Goal: Use online tool/utility: Utilize a website feature to perform a specific function

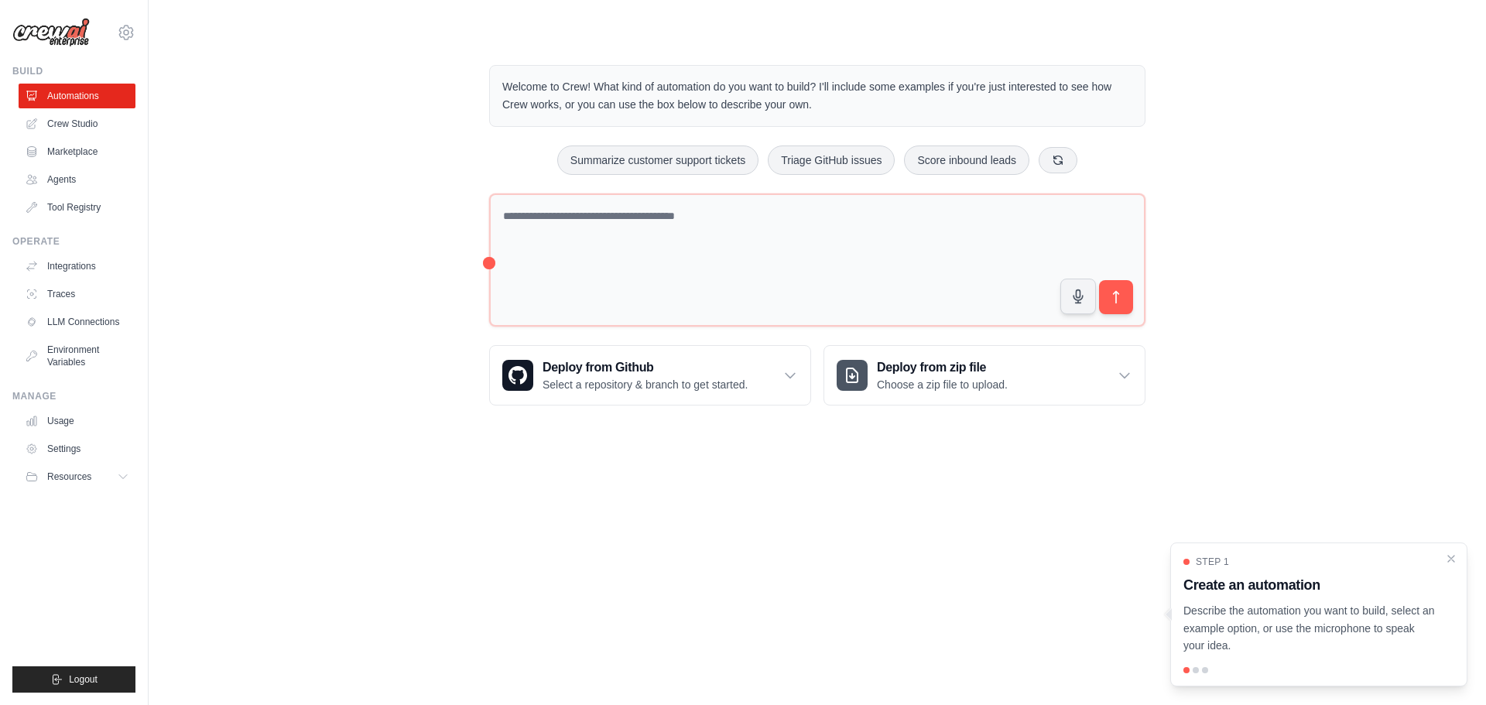
drag, startPoint x: 57, startPoint y: 135, endPoint x: 355, endPoint y: 135, distance: 298.8
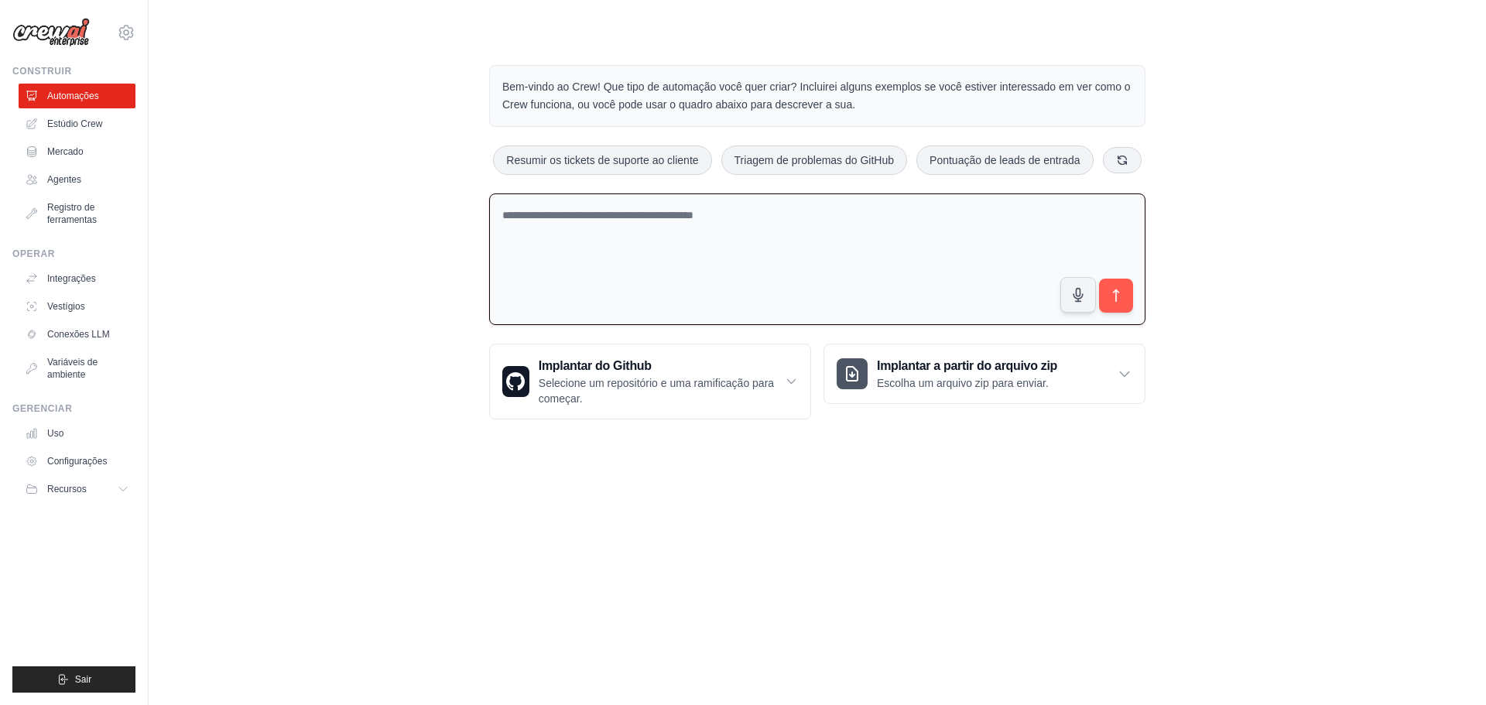
click at [546, 217] on textarea at bounding box center [817, 259] width 656 height 132
paste textarea "**********"
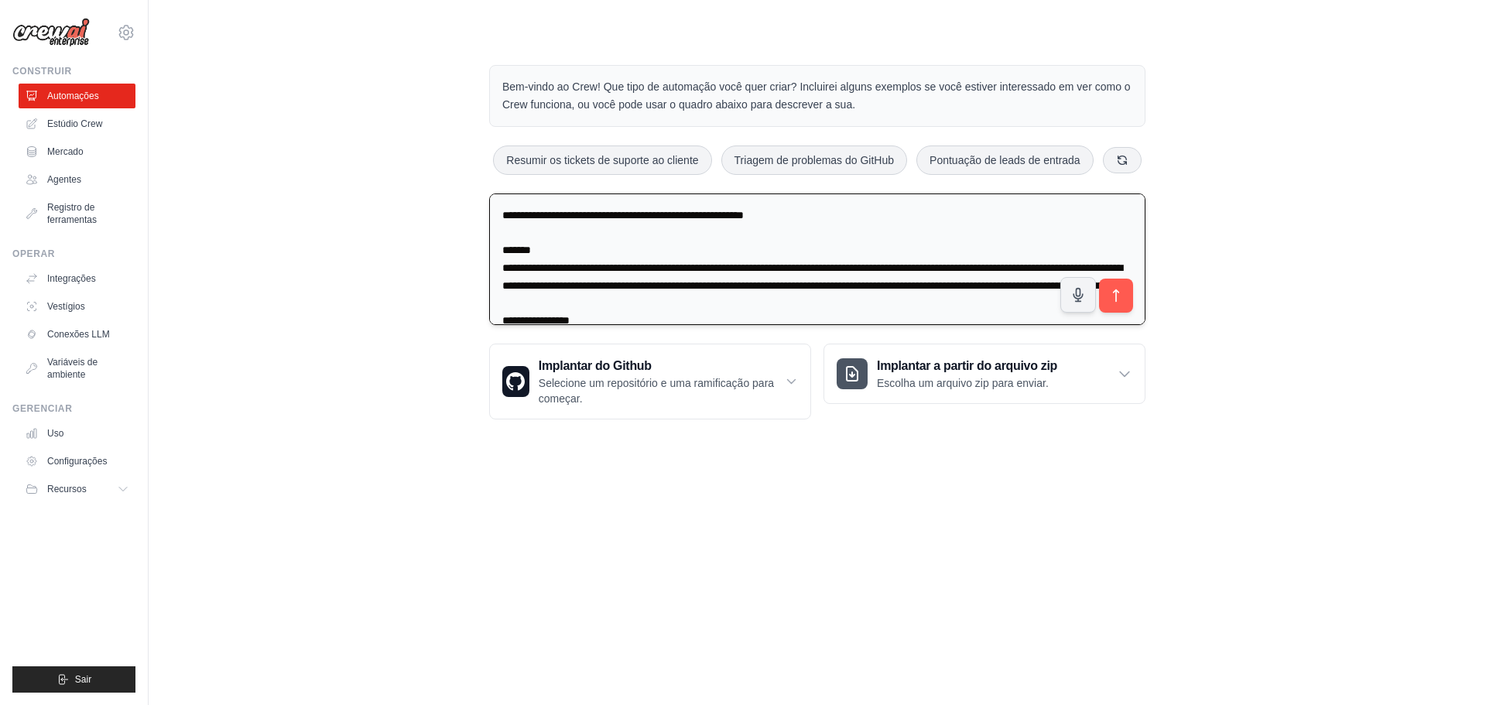
scroll to position [760, 0]
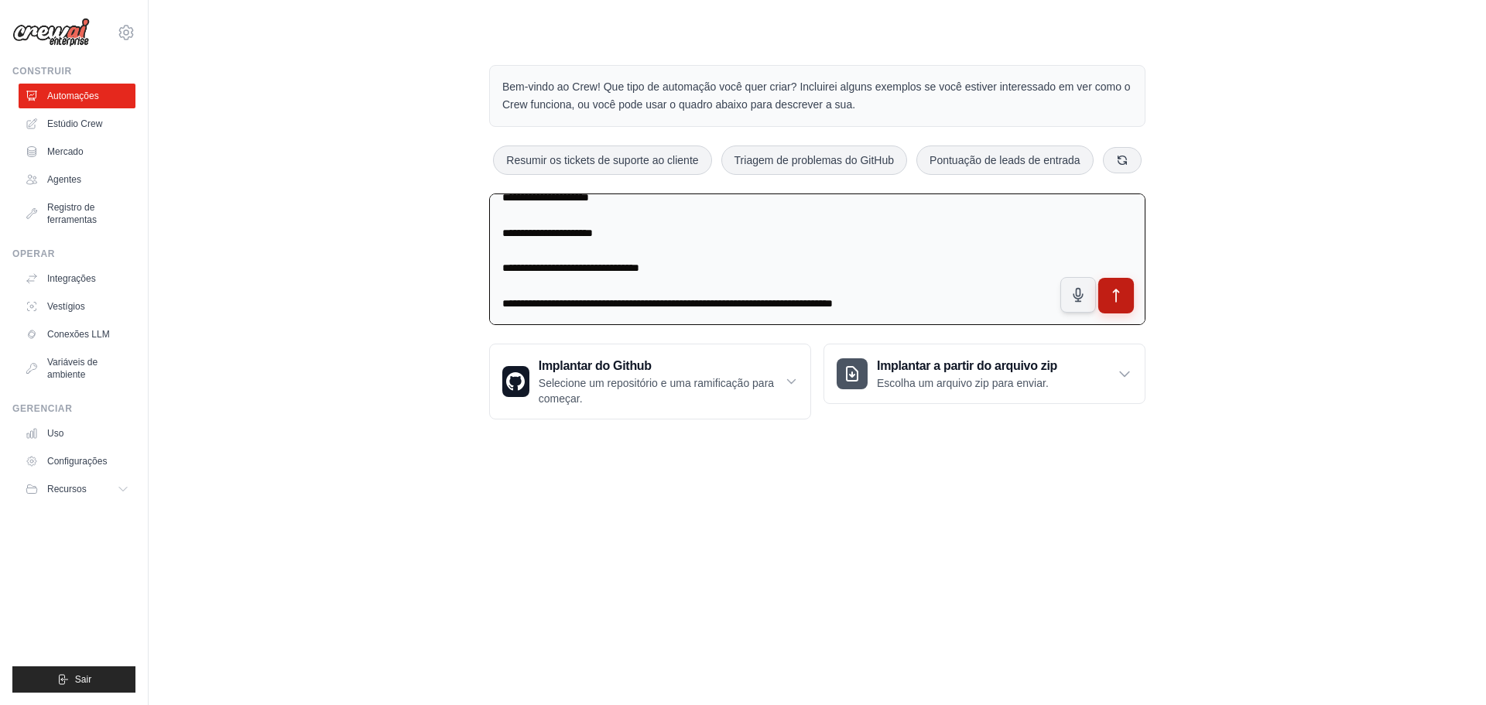
type textarea "**********"
click at [1114, 297] on icon "submit" at bounding box center [1116, 296] width 16 height 16
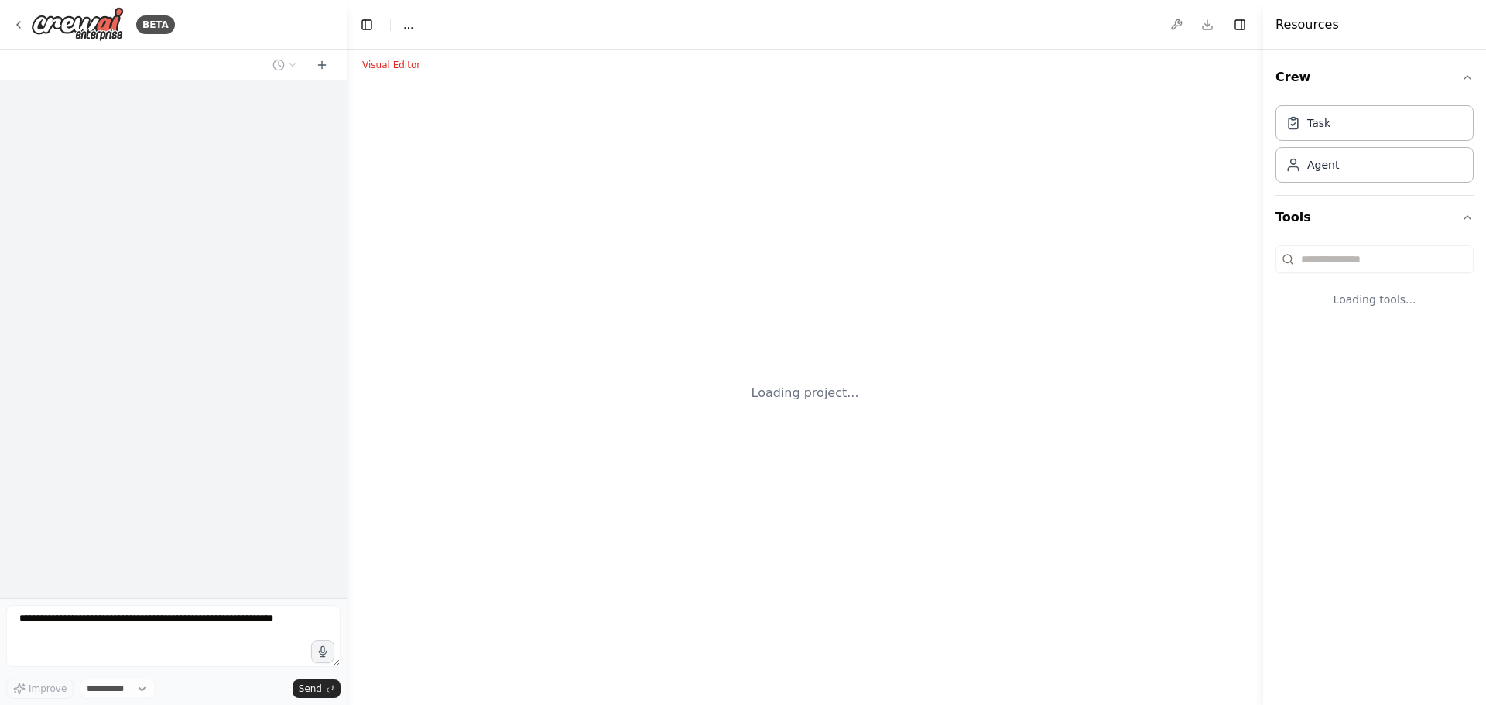
select select "****"
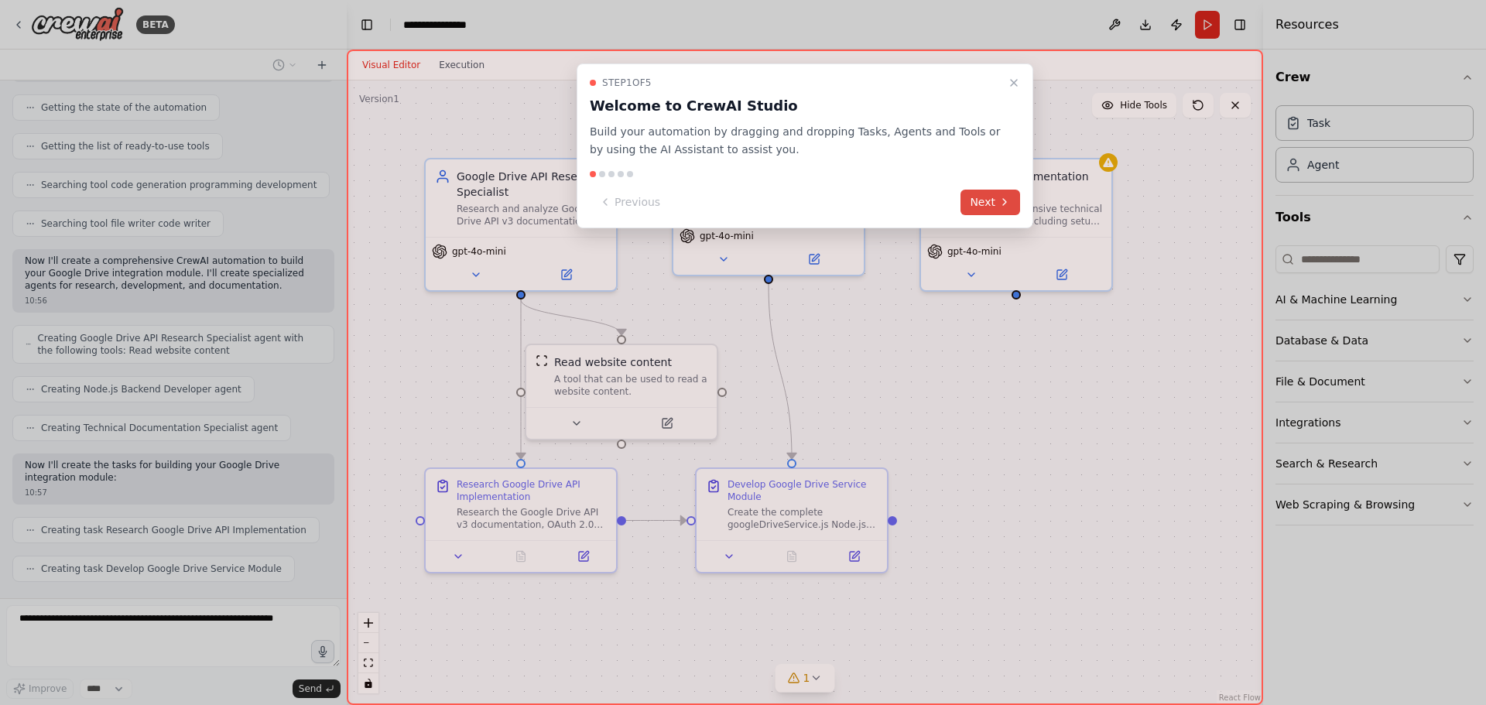
scroll to position [710, 0]
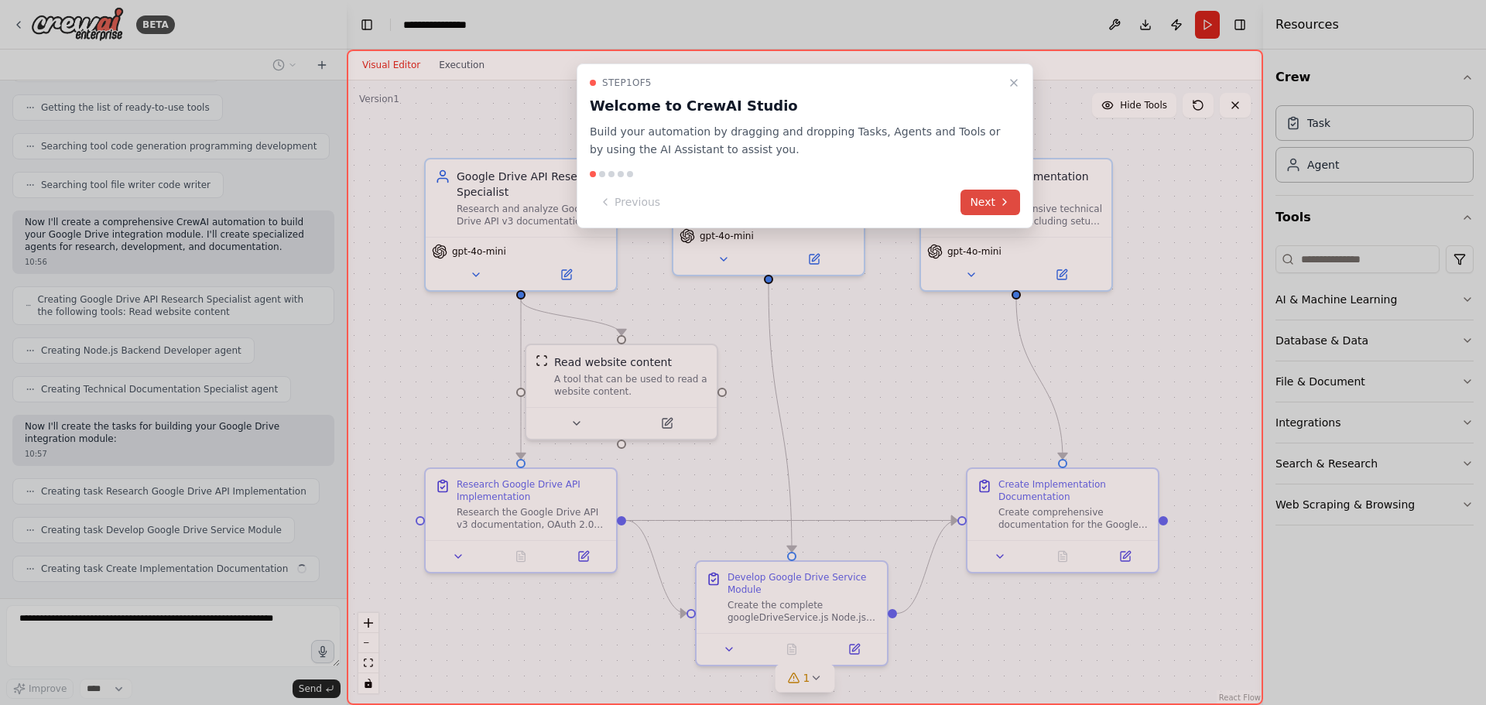
click at [979, 200] on button "Next" at bounding box center [991, 203] width 60 height 26
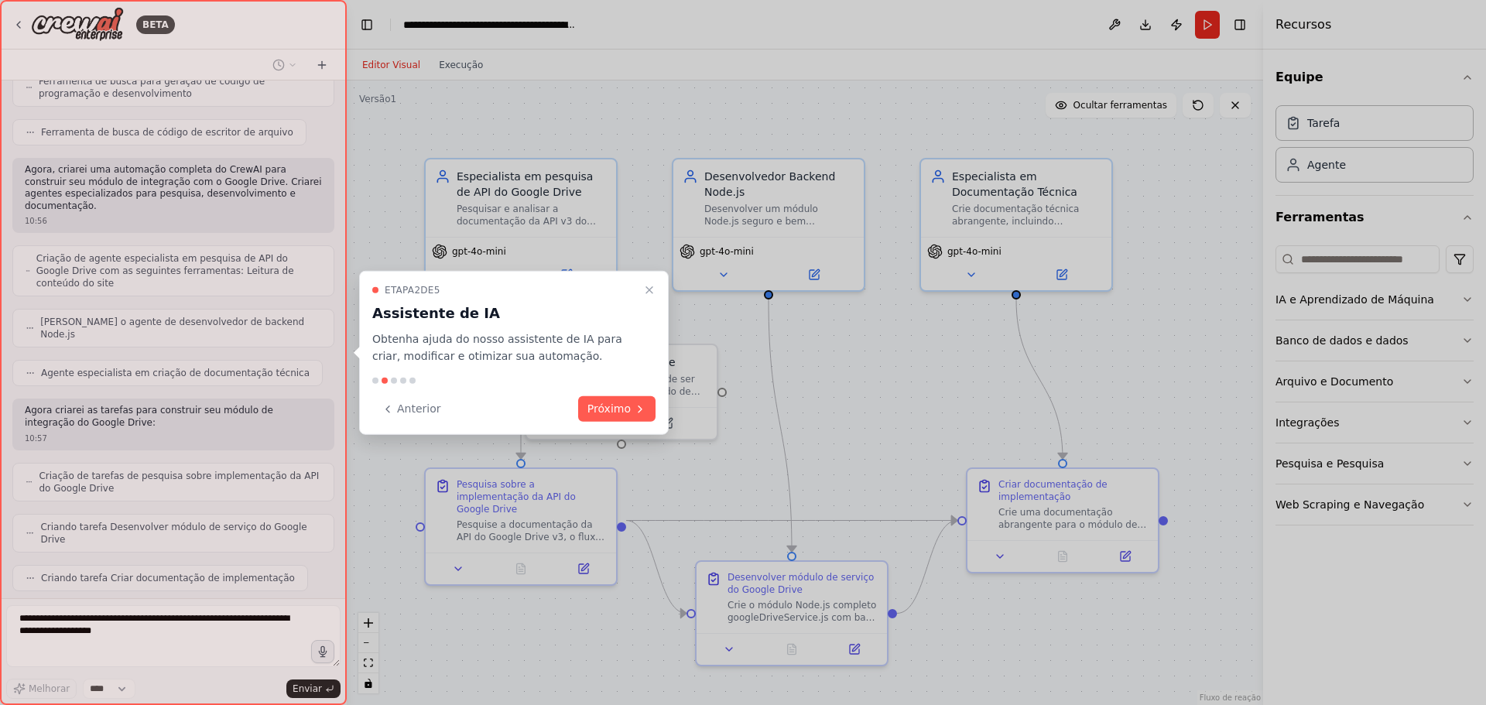
scroll to position [824, 0]
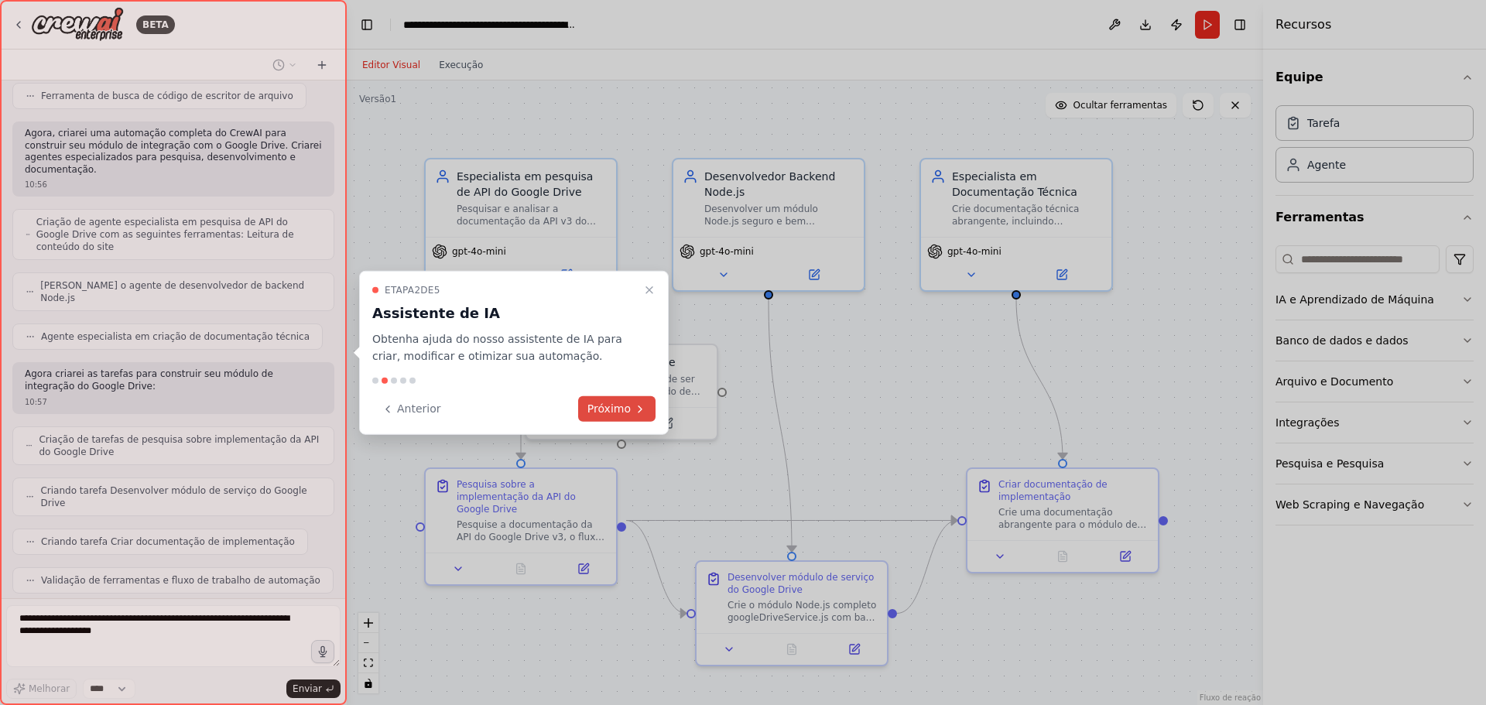
click at [622, 408] on font "Próximo" at bounding box center [608, 408] width 43 height 12
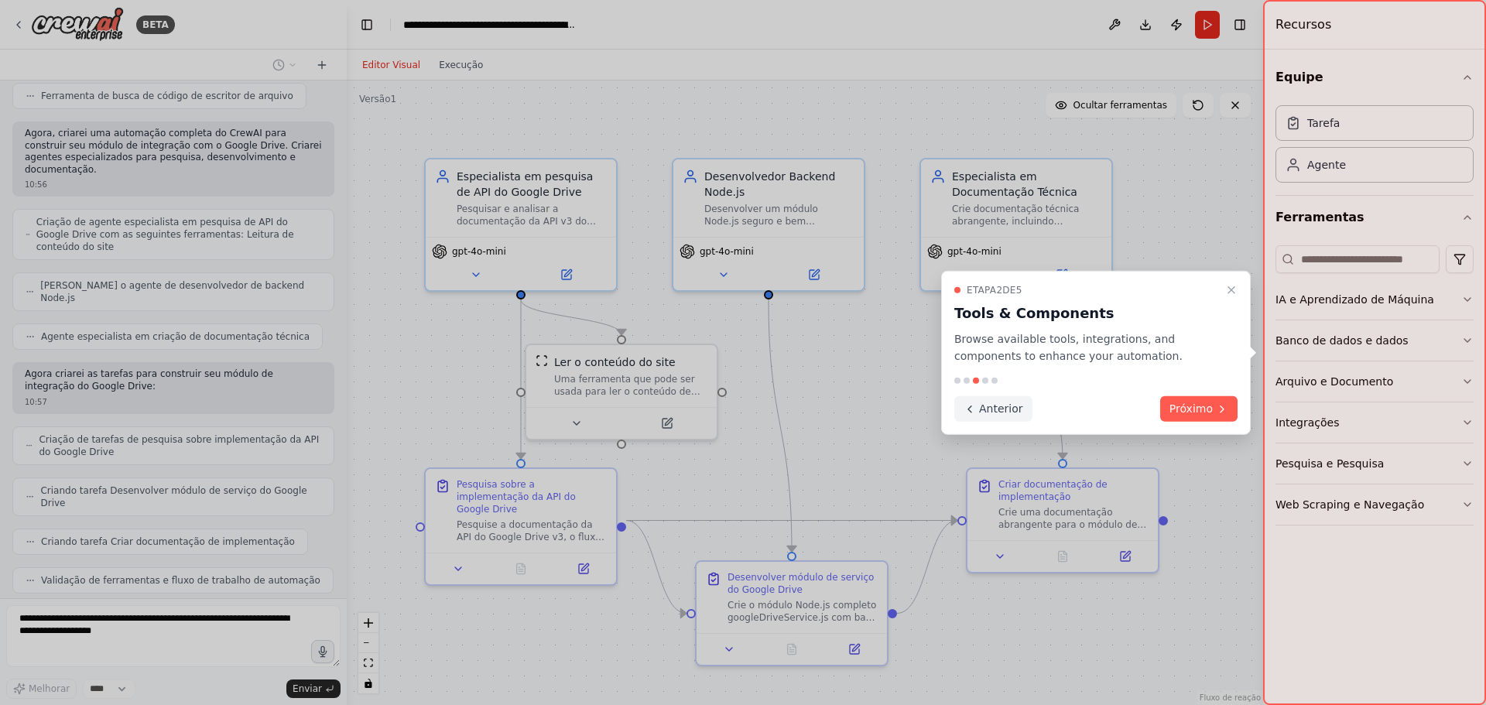
click at [989, 406] on font "Anterior" at bounding box center [1001, 408] width 44 height 12
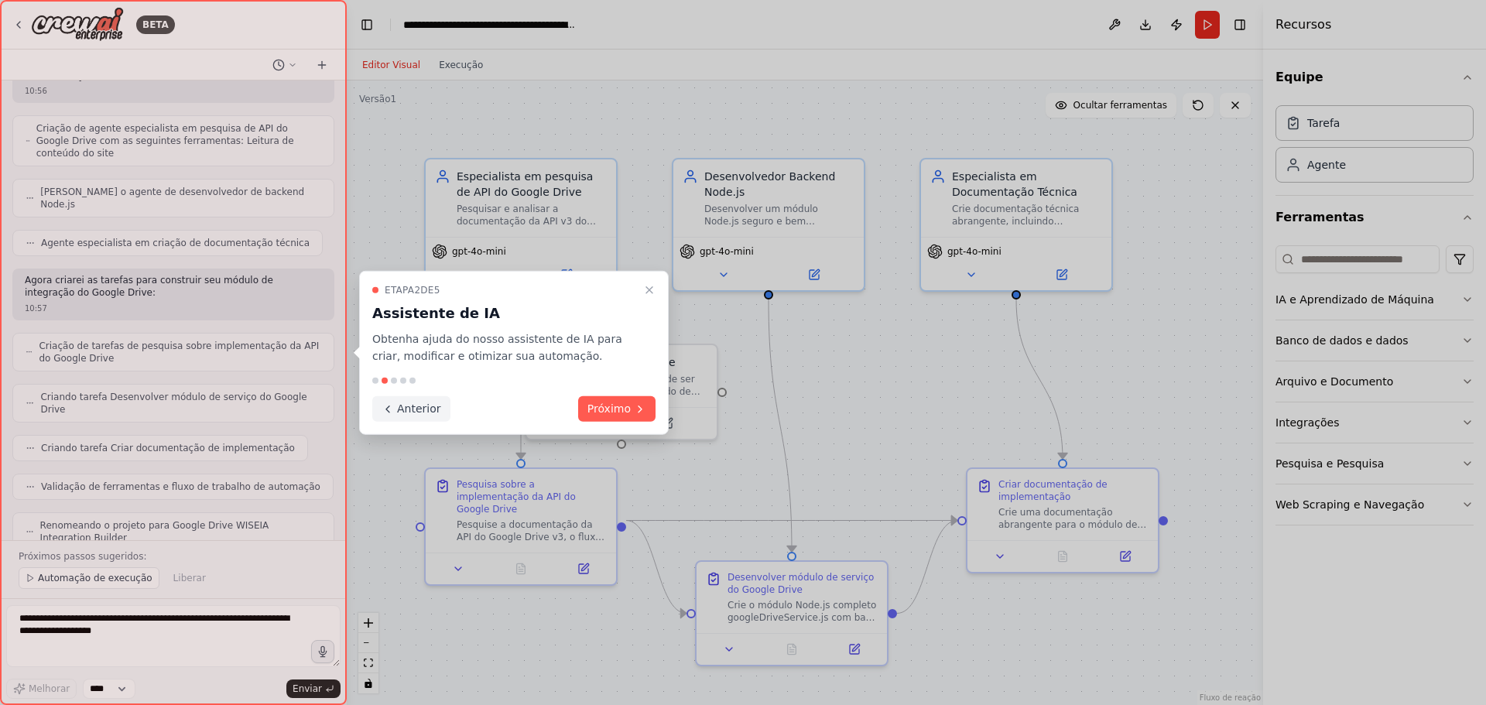
click at [402, 404] on font "Anterior" at bounding box center [419, 408] width 44 height 12
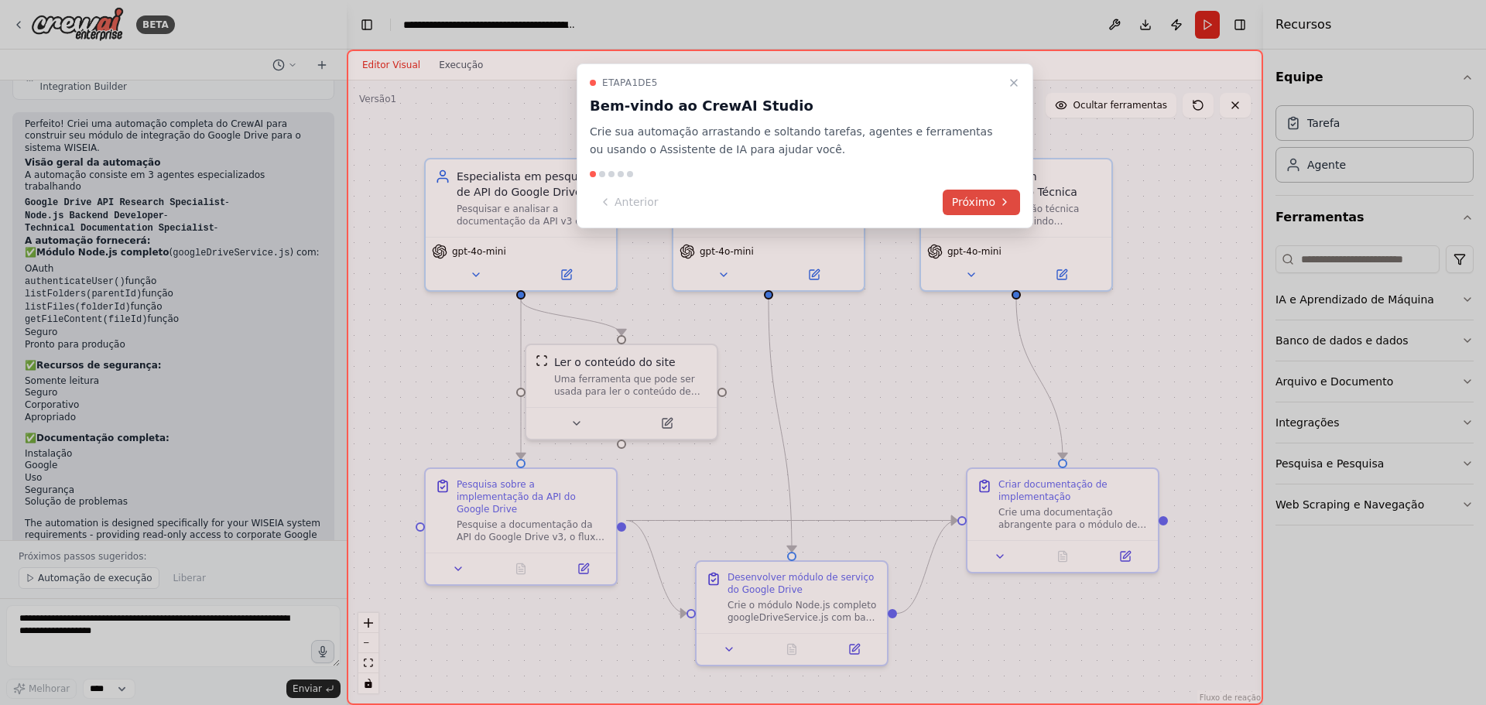
scroll to position [1381, 0]
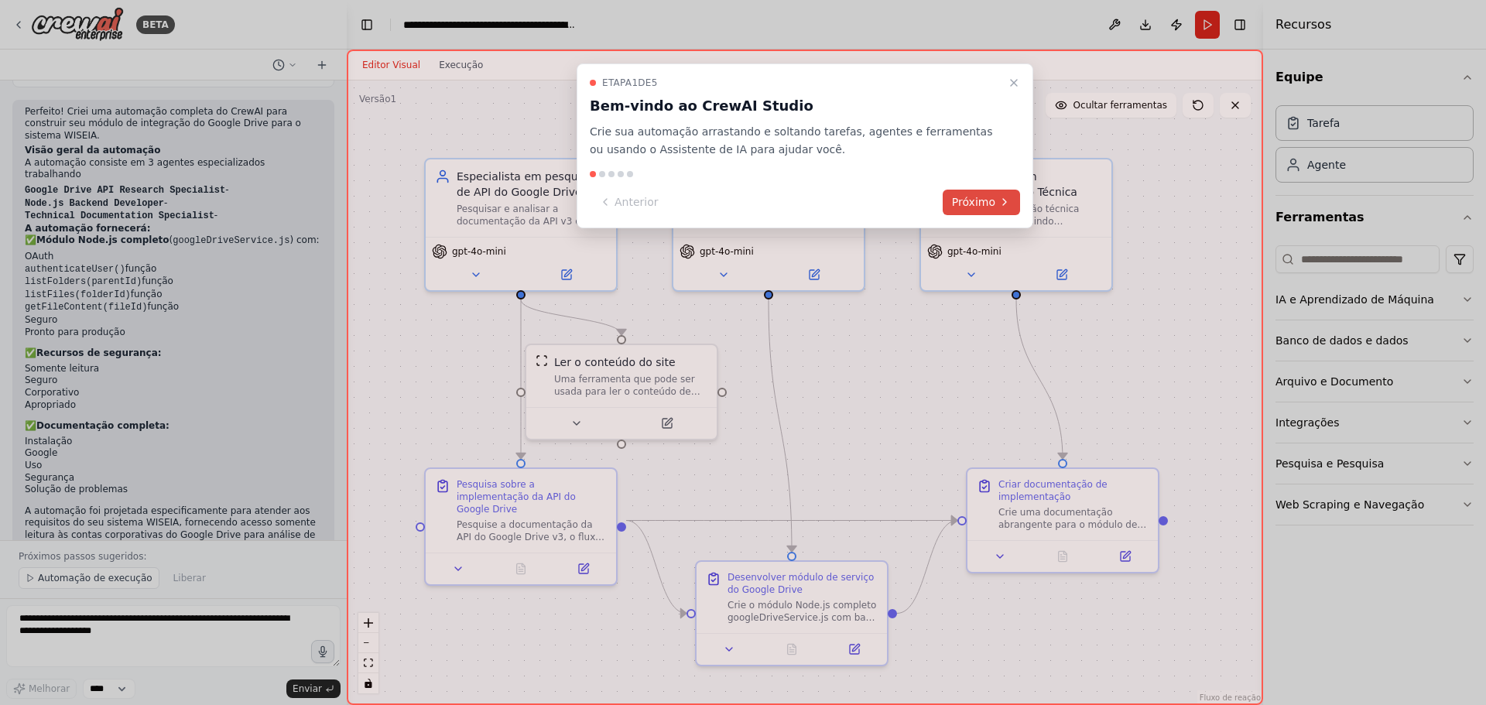
click at [986, 198] on font "Próximo" at bounding box center [973, 202] width 43 height 12
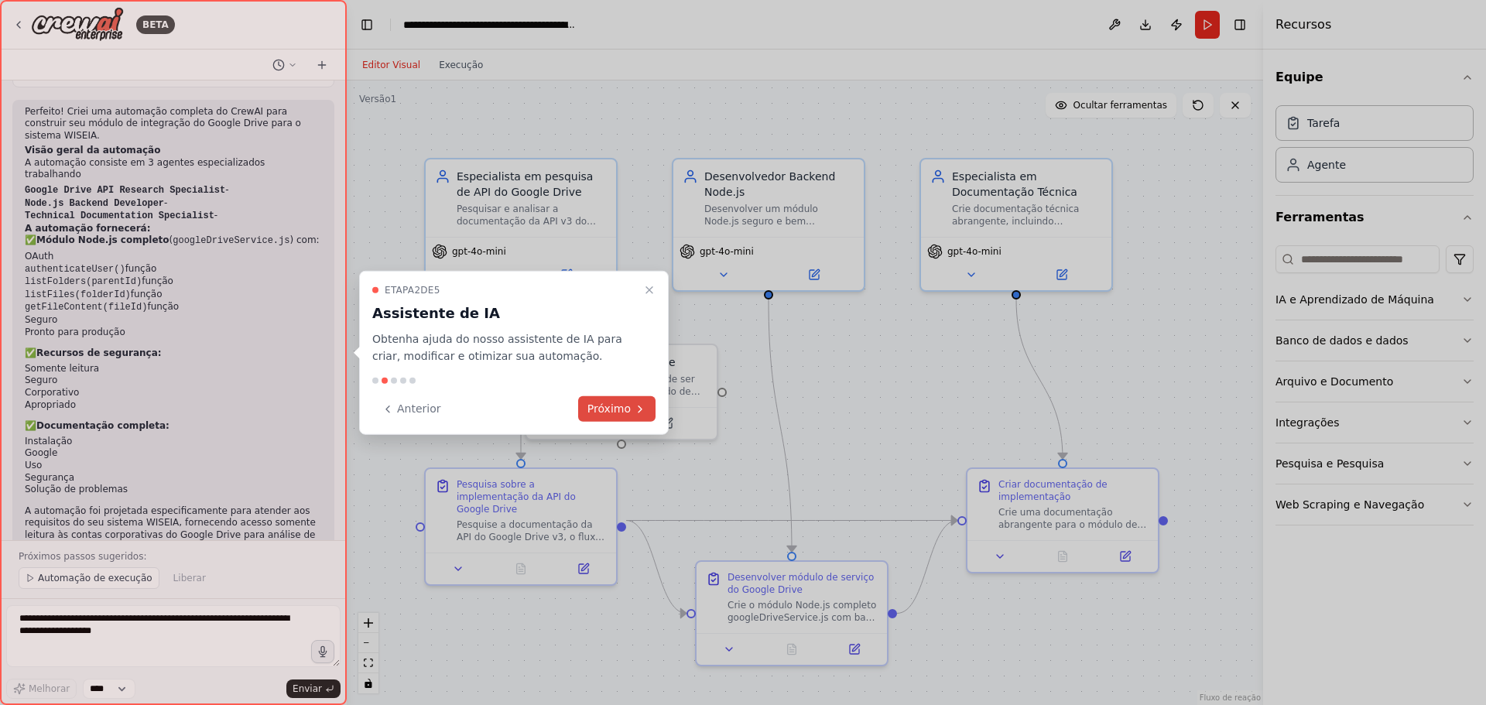
click at [629, 412] on font "Próximo" at bounding box center [608, 408] width 43 height 12
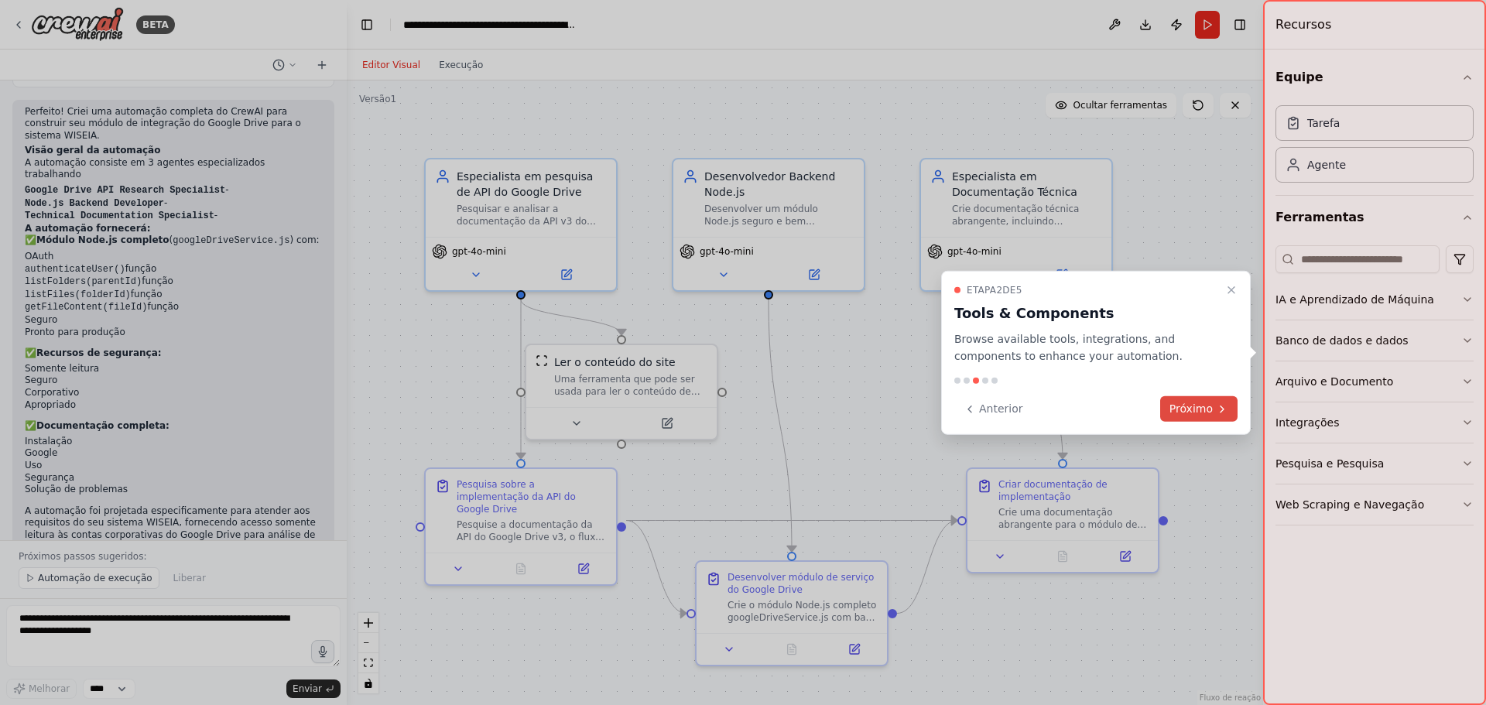
click at [1203, 406] on font "Próximo" at bounding box center [1190, 408] width 43 height 12
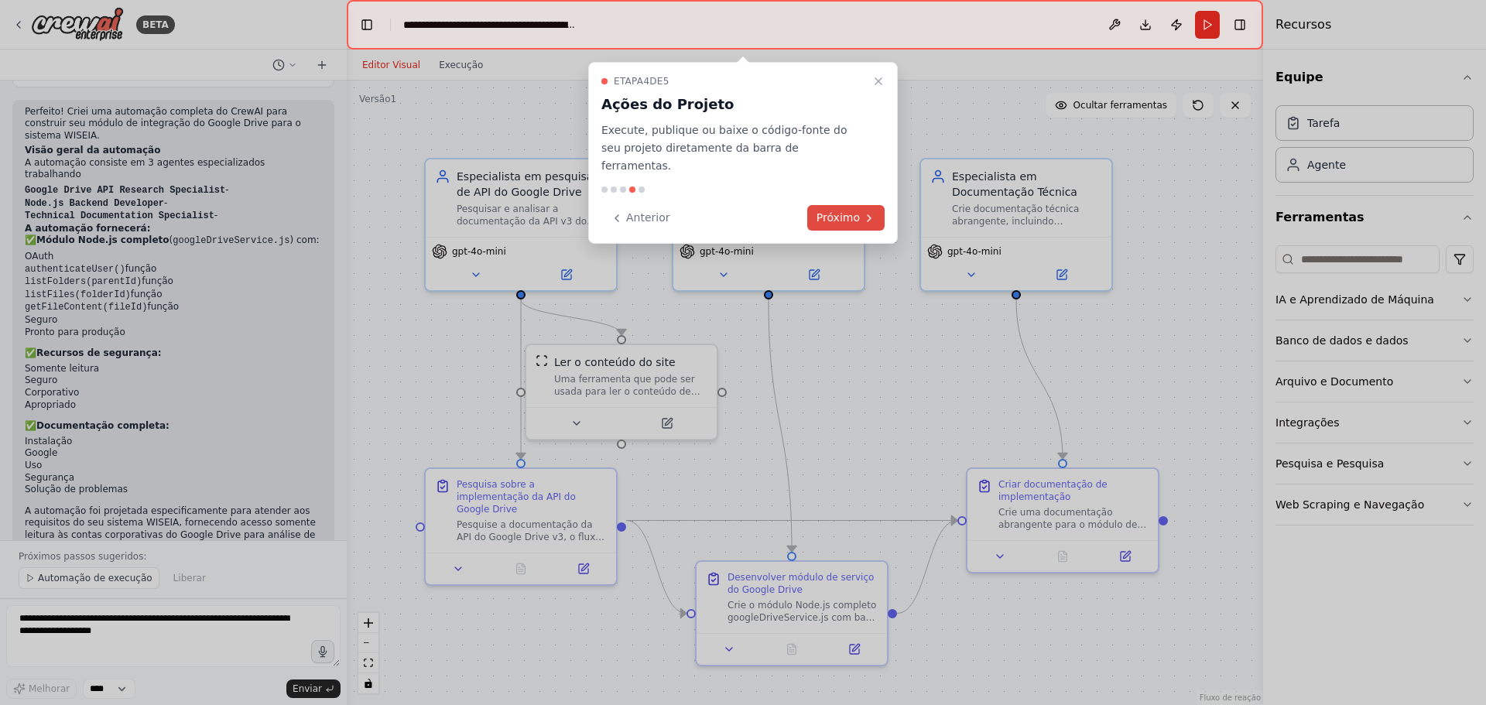
click at [861, 205] on button "Próximo" at bounding box center [845, 218] width 77 height 26
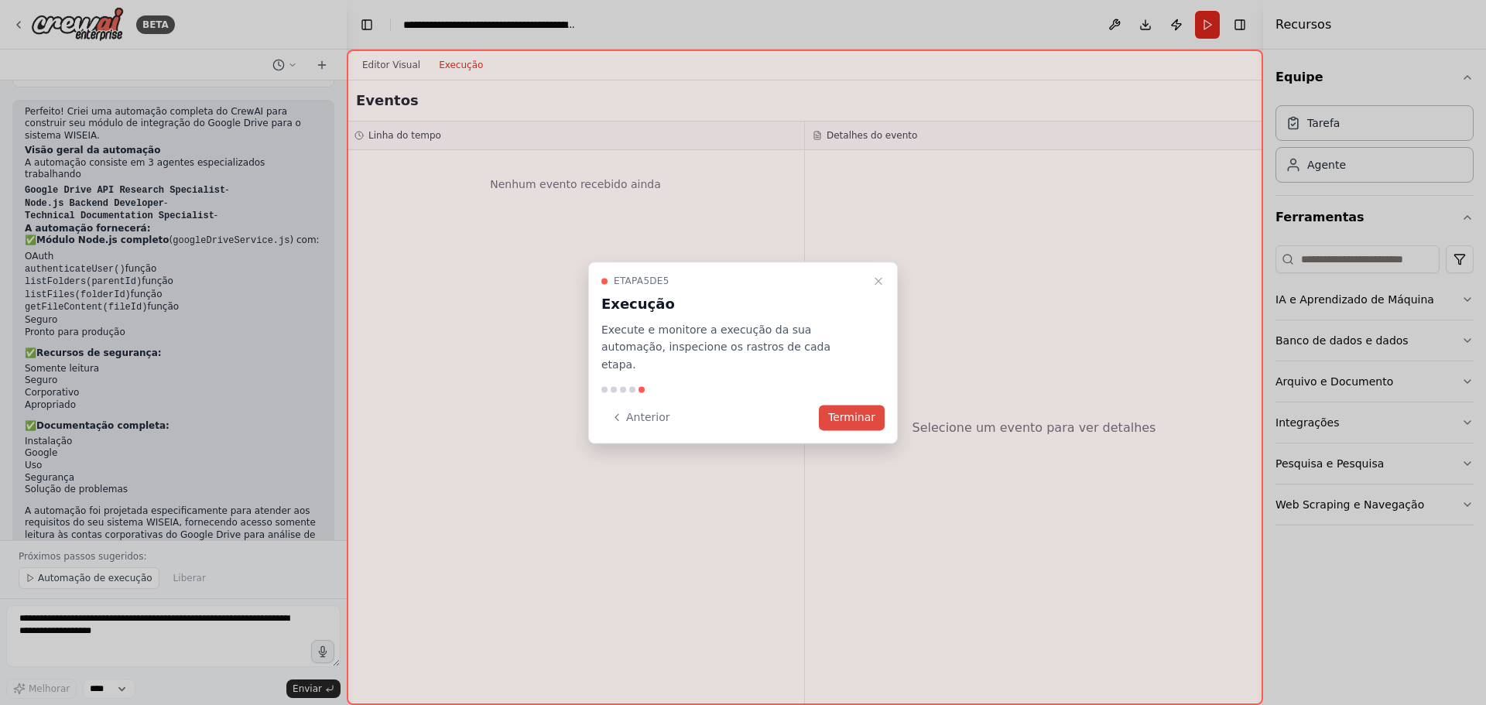
click at [860, 411] on font "Terminar" at bounding box center [851, 417] width 47 height 12
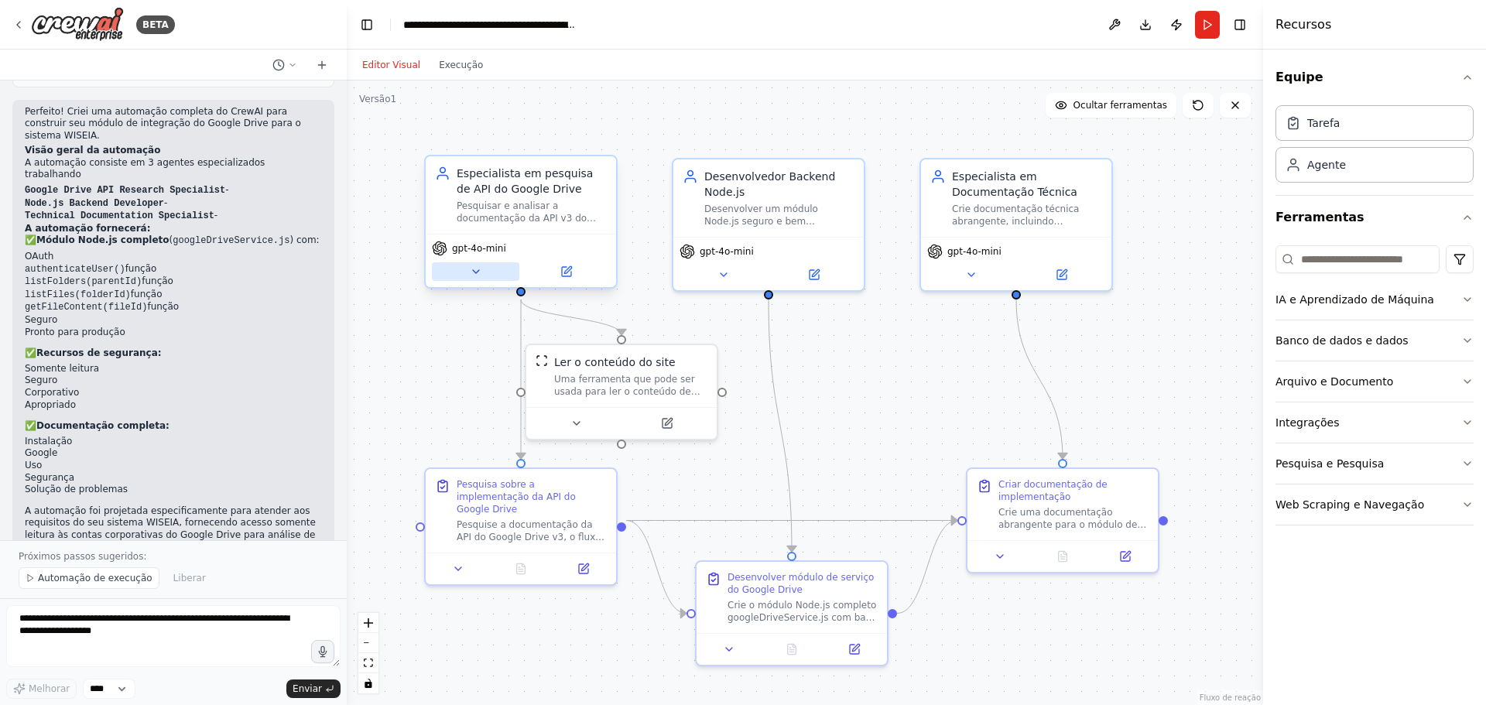
click at [472, 268] on icon at bounding box center [476, 271] width 12 height 12
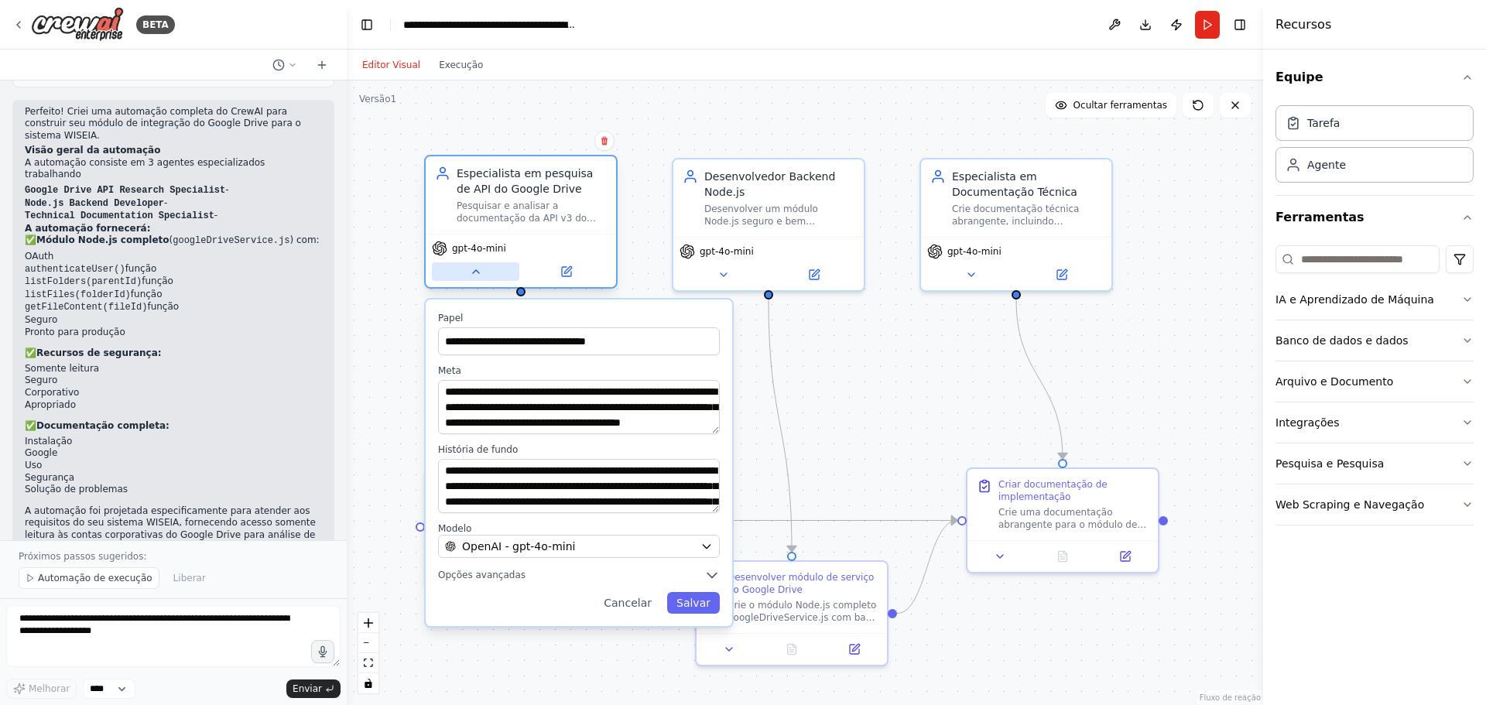
click at [472, 268] on icon at bounding box center [476, 271] width 12 height 12
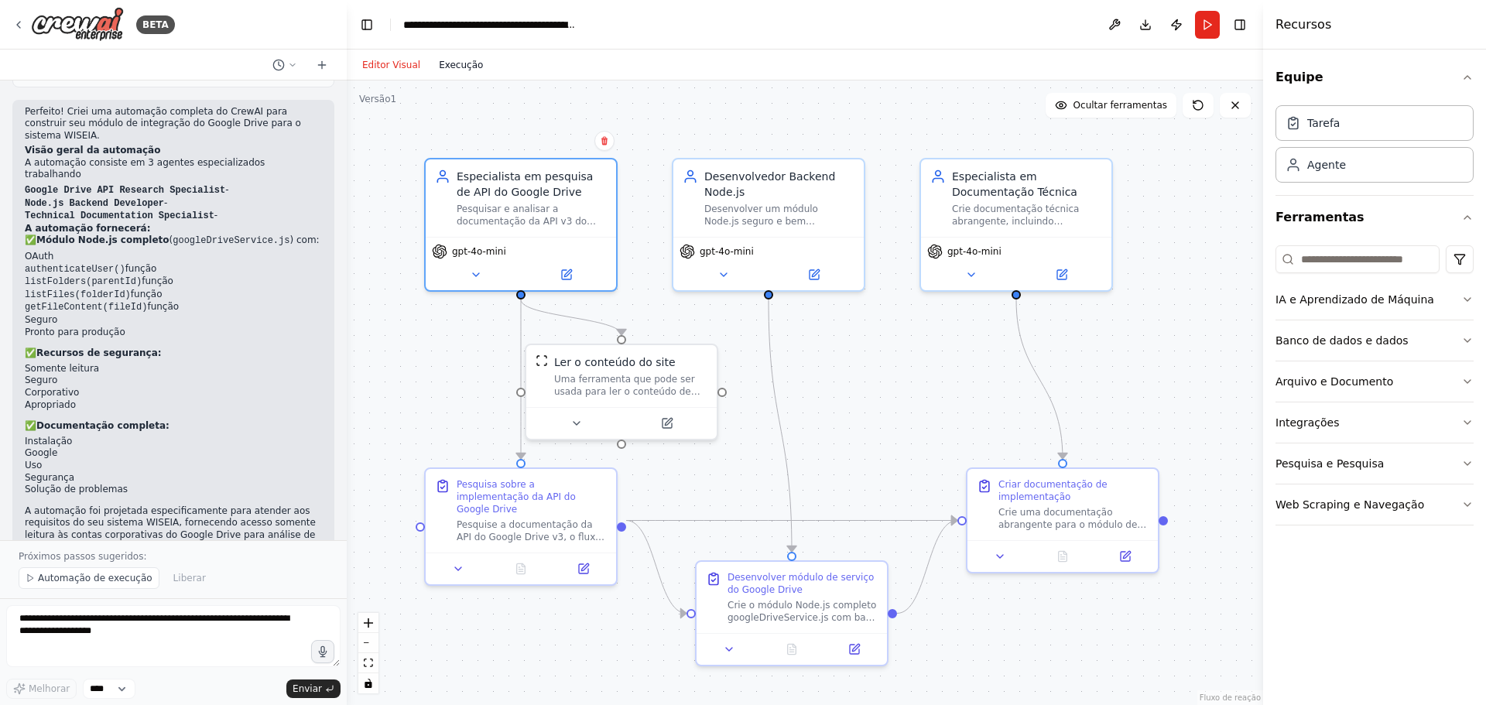
click at [454, 63] on font "Execução" at bounding box center [461, 65] width 44 height 11
click at [379, 63] on font "Editor Visual" at bounding box center [391, 65] width 58 height 11
click at [1209, 19] on button "Correr" at bounding box center [1207, 25] width 25 height 28
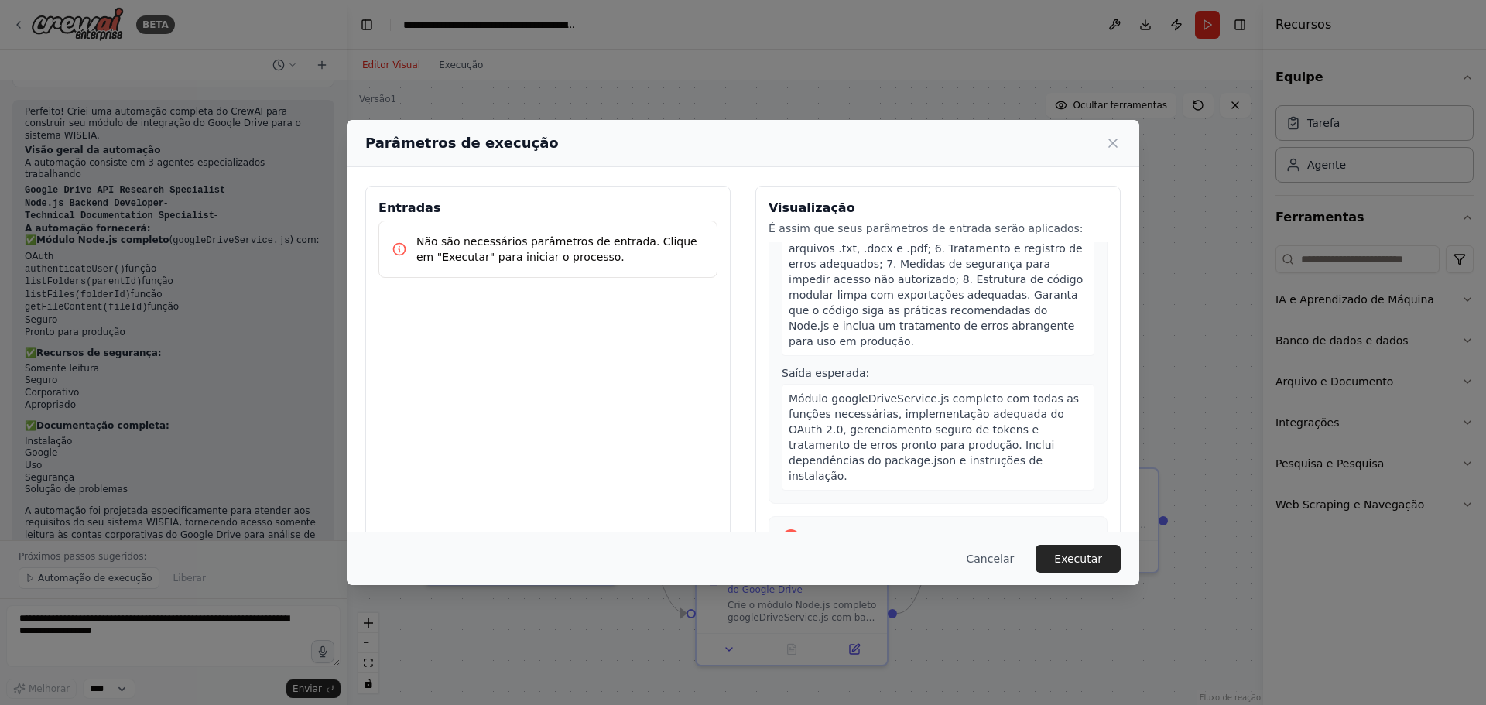
scroll to position [619, 0]
click at [1094, 556] on font "Executar" at bounding box center [1078, 559] width 48 height 12
